Goal: Communication & Community: Answer question/provide support

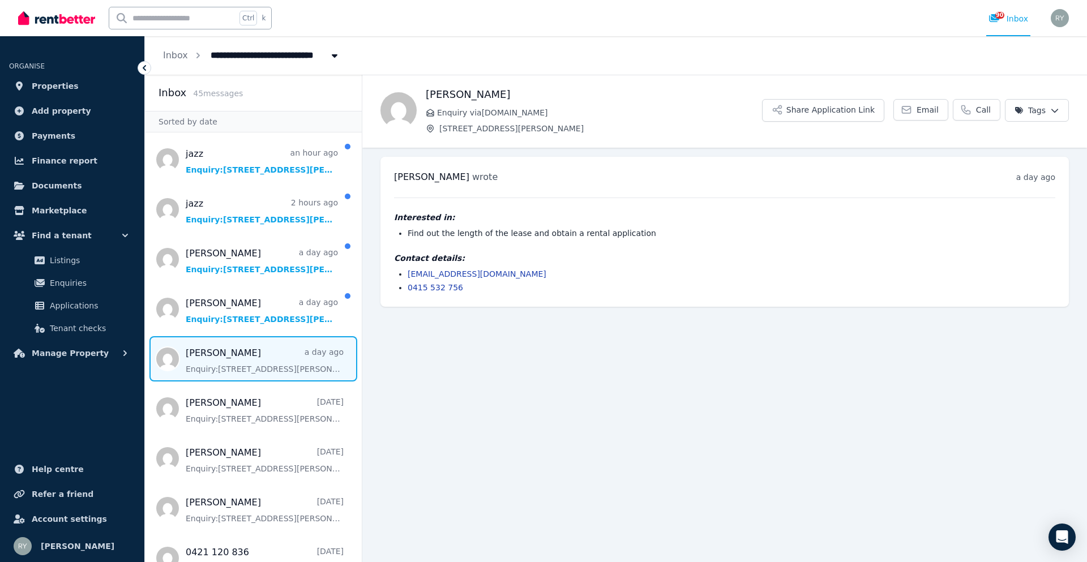
click at [540, 355] on main "Back [PERSON_NAME] Enquiry via [DOMAIN_NAME] [STREET_ADDRESS] Field Share Appli…" at bounding box center [724, 318] width 724 height 487
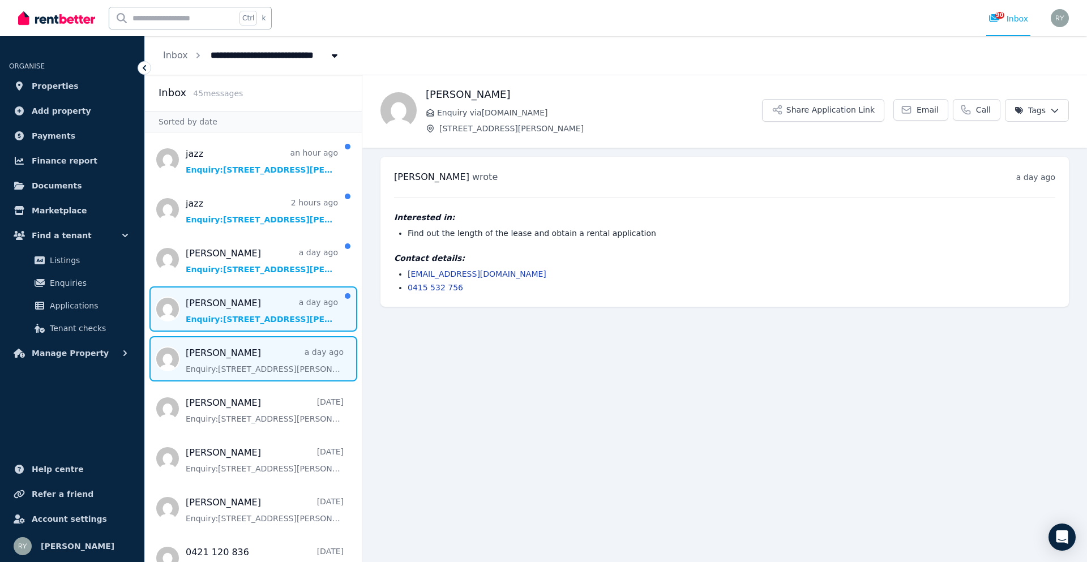
click at [195, 320] on span "Message list" at bounding box center [253, 308] width 217 height 45
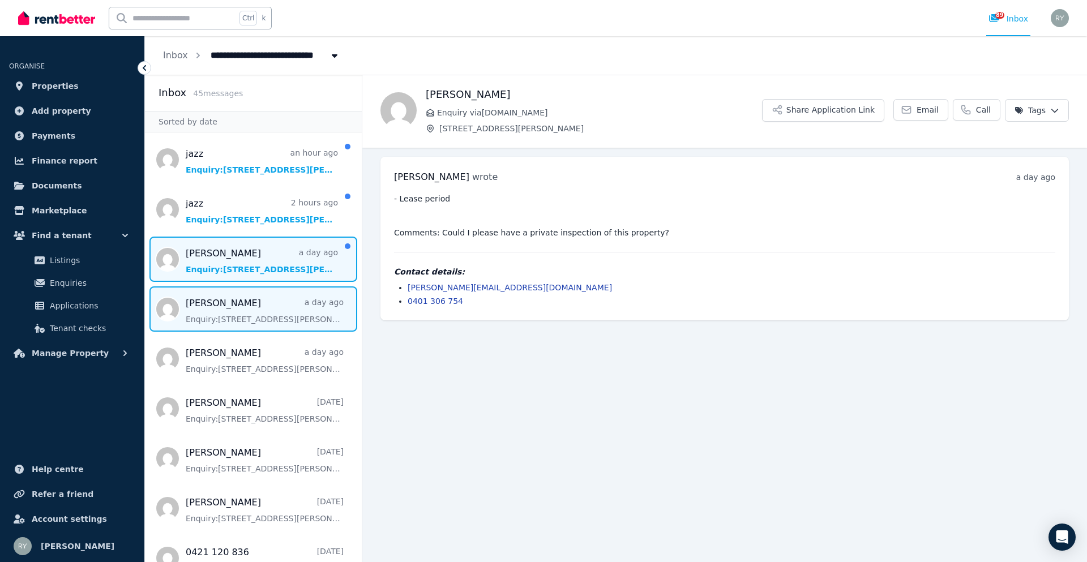
click at [253, 258] on span "Message list" at bounding box center [253, 259] width 217 height 45
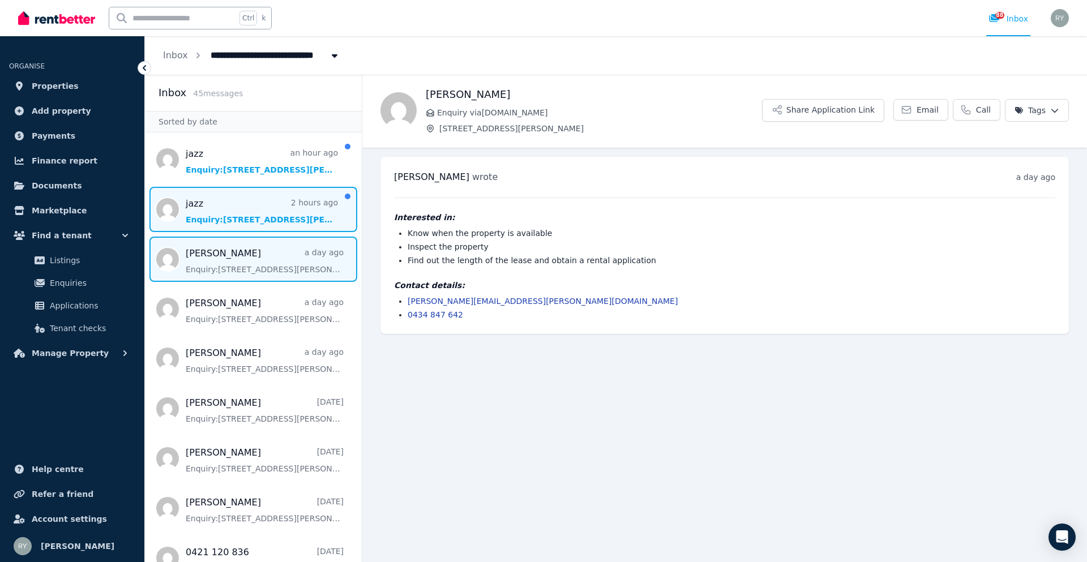
click at [233, 218] on span "Message list" at bounding box center [253, 209] width 217 height 45
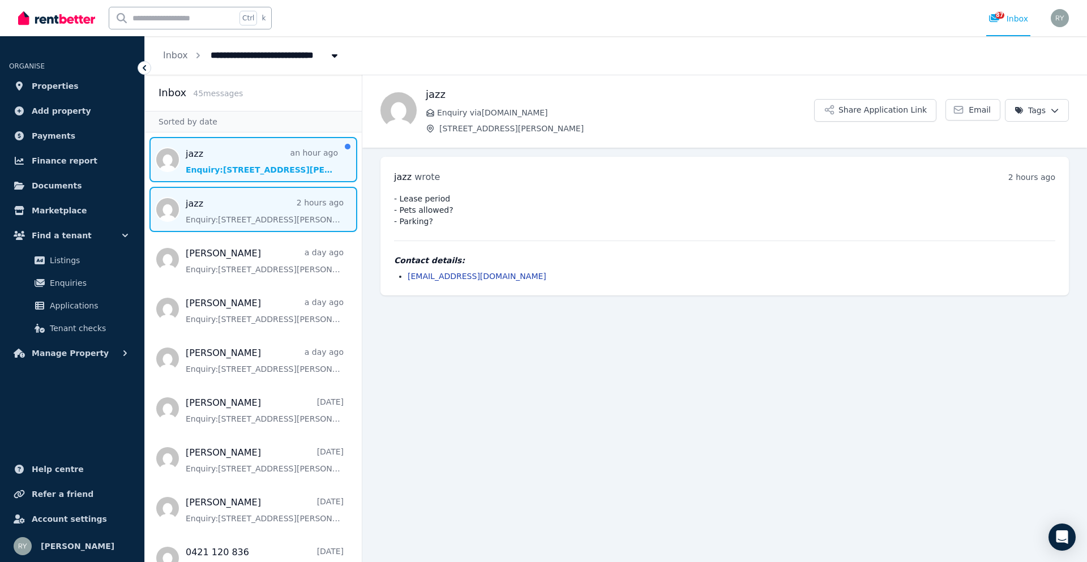
click at [278, 162] on span "Message list" at bounding box center [253, 159] width 217 height 45
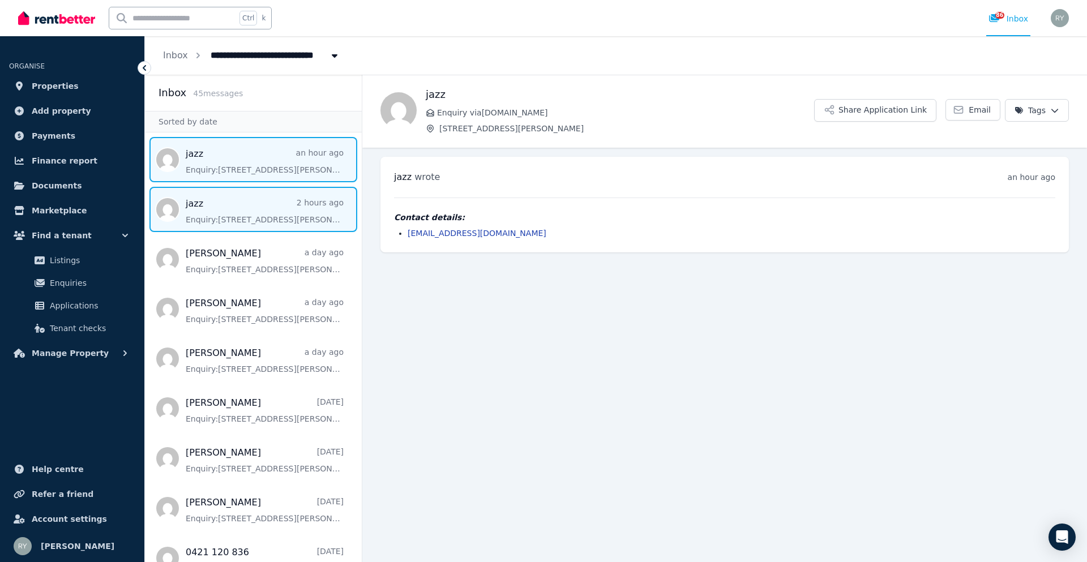
click at [264, 192] on span "Message list" at bounding box center [253, 209] width 217 height 45
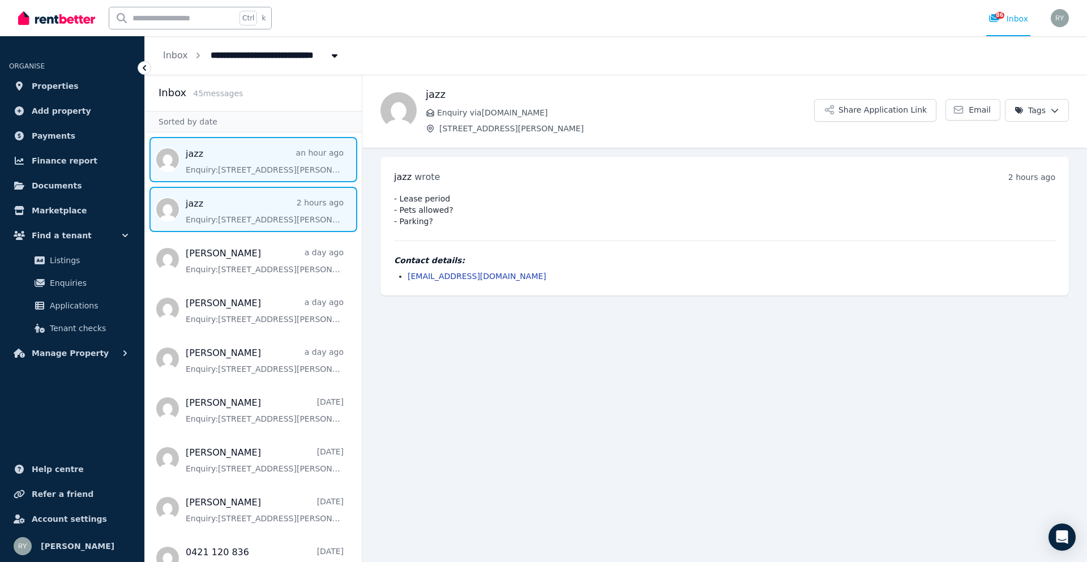
click at [267, 167] on span "Message list" at bounding box center [253, 159] width 217 height 45
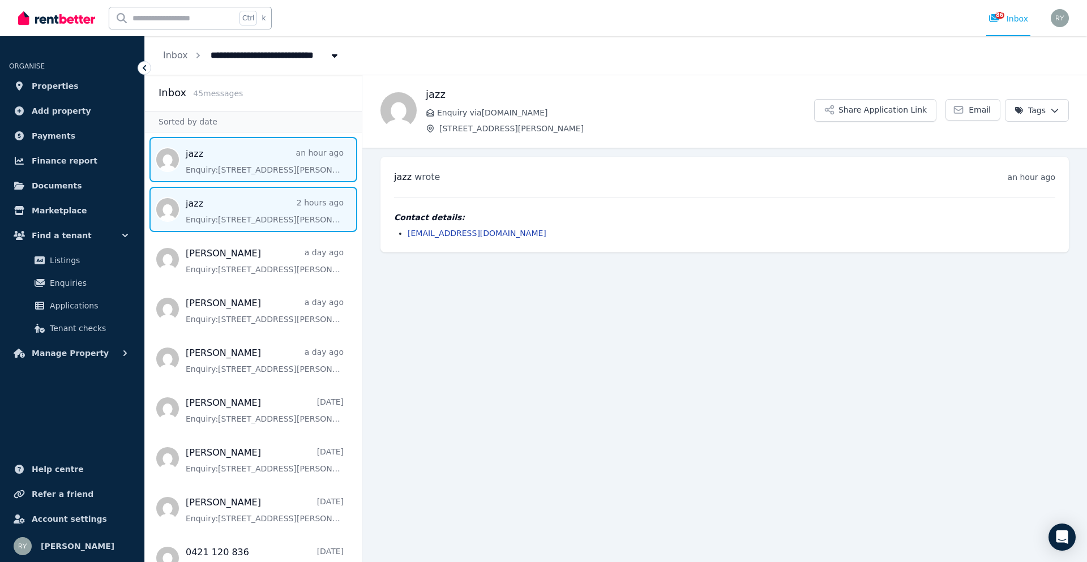
click at [267, 195] on span "Message list" at bounding box center [253, 209] width 217 height 45
